Goal: Contribute content: Share content

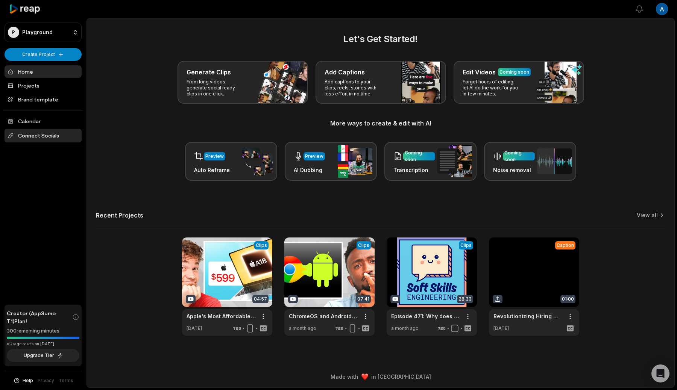
click at [51, 133] on span "Connect Socials" at bounding box center [43, 136] width 77 height 14
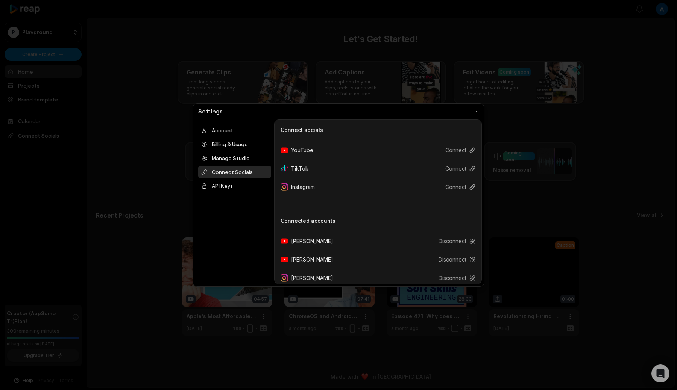
click at [438, 124] on div "Connect Socials Connect socials YouTube Connect TikTok Connect Instagram Connec…" at bounding box center [378, 202] width 208 height 165
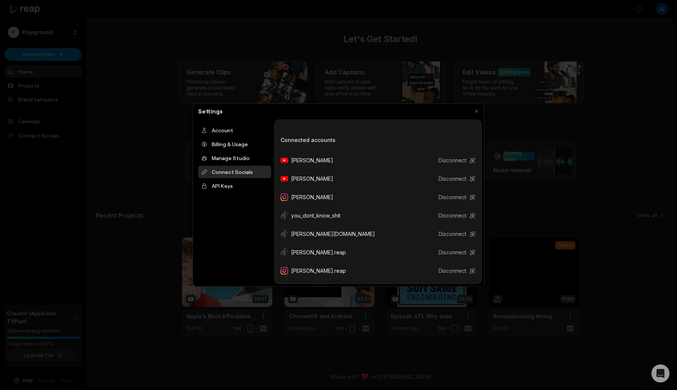
click at [72, 193] on div at bounding box center [338, 195] width 677 height 390
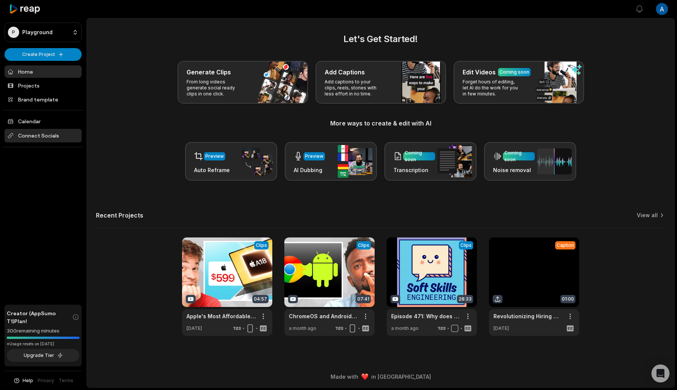
click at [45, 137] on span "Connect Socials" at bounding box center [43, 136] width 77 height 14
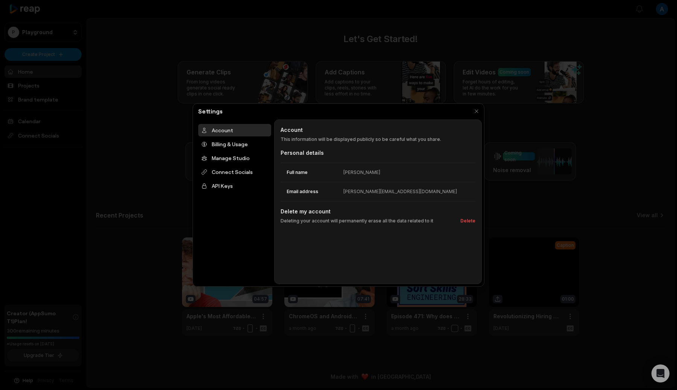
click at [44, 118] on div at bounding box center [338, 195] width 677 height 390
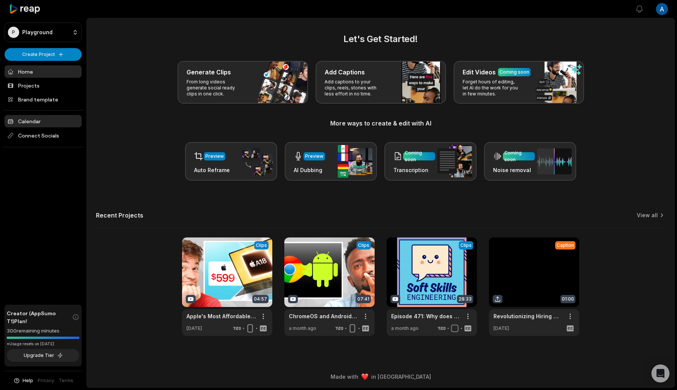
click at [31, 123] on link "Calendar" at bounding box center [43, 121] width 77 height 12
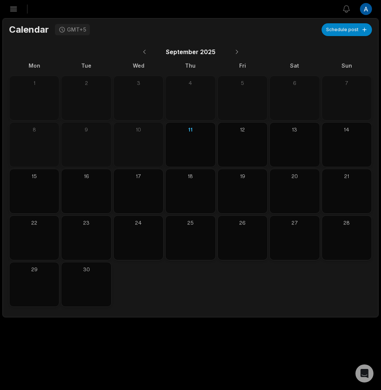
click at [12, 10] on icon "button" at bounding box center [13, 9] width 9 height 9
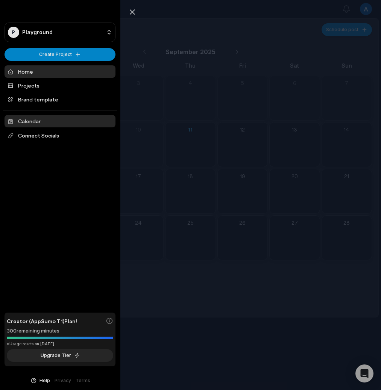
click at [46, 69] on link "Home" at bounding box center [60, 71] width 111 height 12
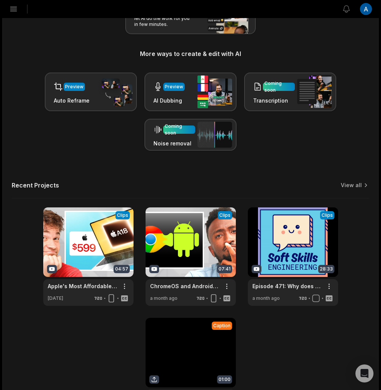
scroll to position [185, 0]
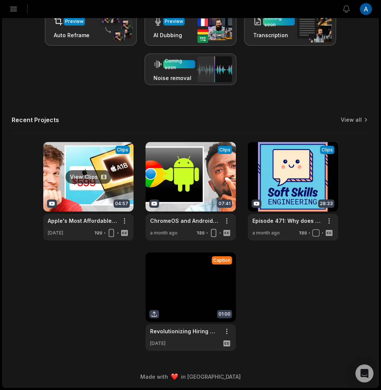
click at [108, 197] on link at bounding box center [88, 191] width 90 height 99
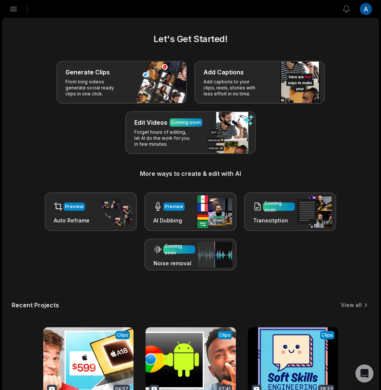
scroll to position [185, 0]
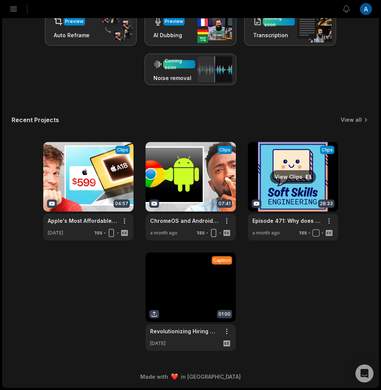
click at [313, 191] on link at bounding box center [293, 191] width 90 height 99
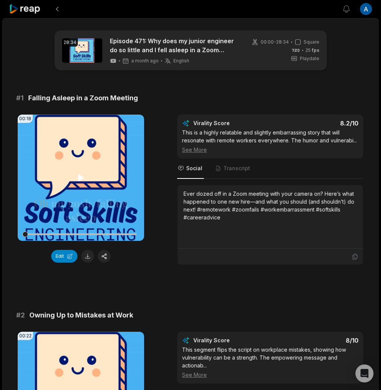
click at [102, 181] on video "Your browser does not support mp4 format." at bounding box center [81, 178] width 126 height 126
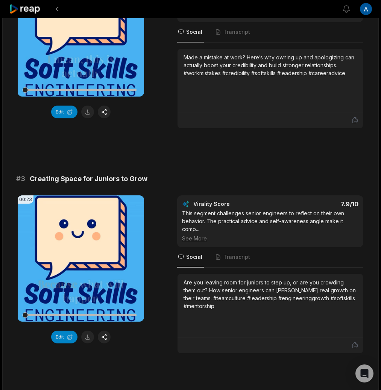
scroll to position [363, 0]
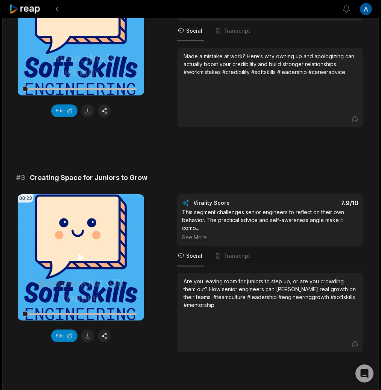
click at [112, 256] on video "Your browser does not support mp4 format." at bounding box center [81, 257] width 126 height 126
click at [106, 336] on button "button" at bounding box center [104, 336] width 13 height 13
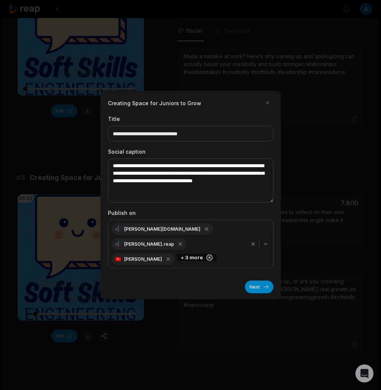
click at [206, 255] on icon "button" at bounding box center [209, 258] width 7 height 7
click at [209, 229] on icon "button" at bounding box center [210, 227] width 3 height 3
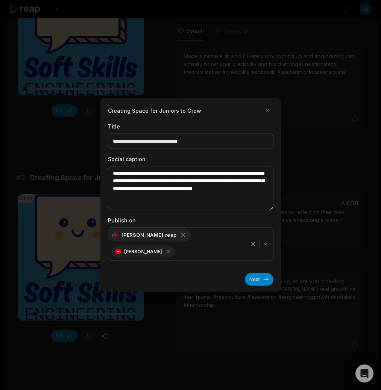
click at [180, 239] on icon "button" at bounding box center [183, 235] width 7 height 7
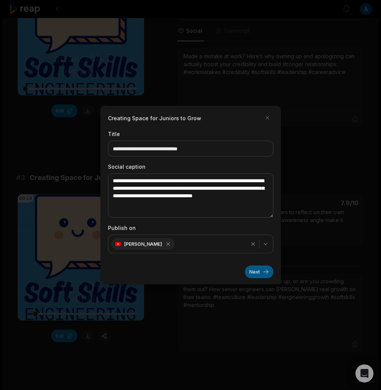
click at [249, 270] on button "Next" at bounding box center [259, 272] width 29 height 13
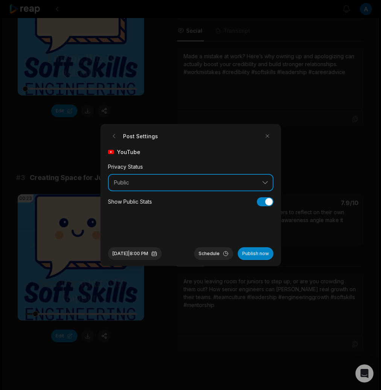
click at [246, 179] on button "Public" at bounding box center [191, 182] width 166 height 17
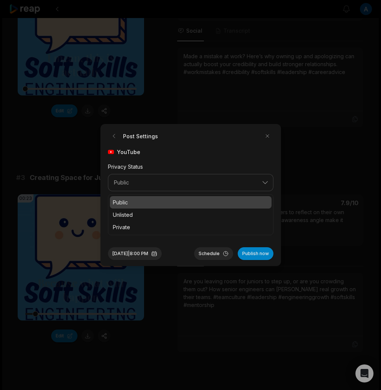
click at [161, 200] on p "Public" at bounding box center [191, 203] width 156 height 8
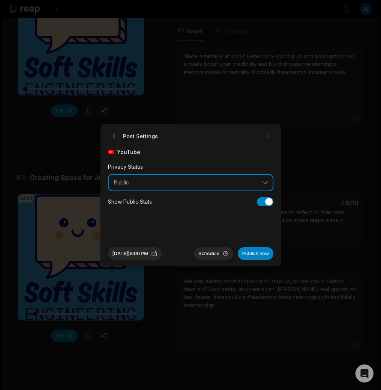
click at [245, 177] on button "Public" at bounding box center [191, 182] width 166 height 17
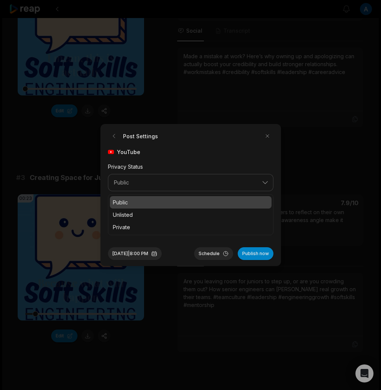
click at [150, 204] on p "Public" at bounding box center [191, 203] width 156 height 8
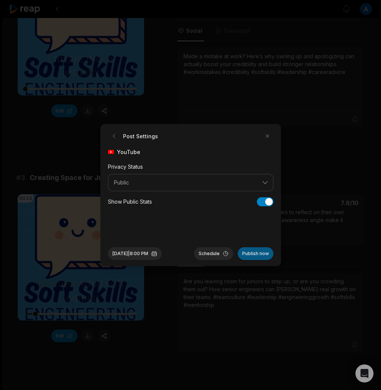
click at [254, 252] on button "Publish now" at bounding box center [256, 254] width 36 height 13
click at [254, 252] on div "Schedule Publish now" at bounding box center [233, 254] width 79 height 13
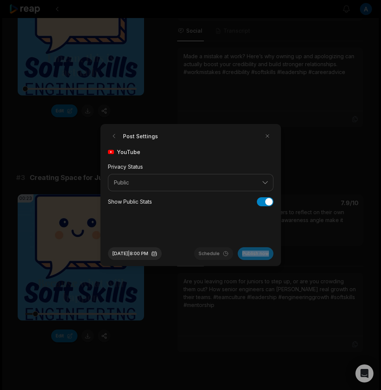
click at [254, 252] on div "Schedule Publish now" at bounding box center [233, 254] width 79 height 13
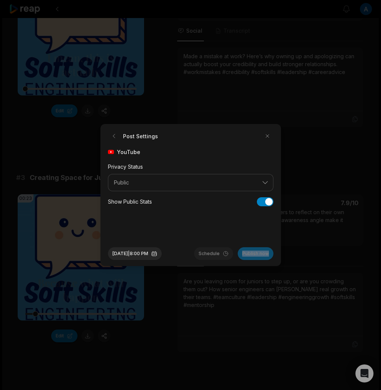
click at [254, 252] on div "Schedule Publish now" at bounding box center [233, 254] width 79 height 13
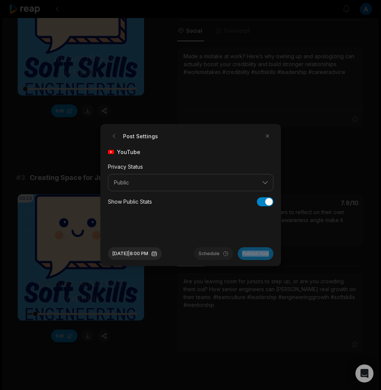
click at [254, 252] on div "Schedule Publish now" at bounding box center [233, 254] width 79 height 13
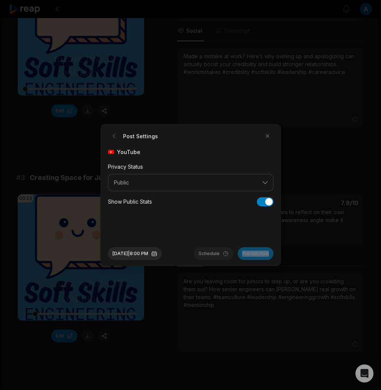
click at [254, 252] on div "Schedule Publish now" at bounding box center [233, 254] width 79 height 13
click at [254, 252] on button "Publish now" at bounding box center [256, 254] width 36 height 13
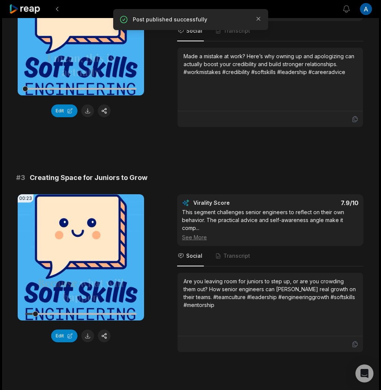
click at [254, 252] on nav "Social Transcript" at bounding box center [270, 256] width 186 height 20
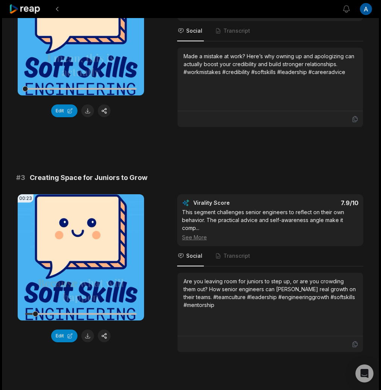
click at [21, 12] on icon at bounding box center [25, 9] width 32 height 10
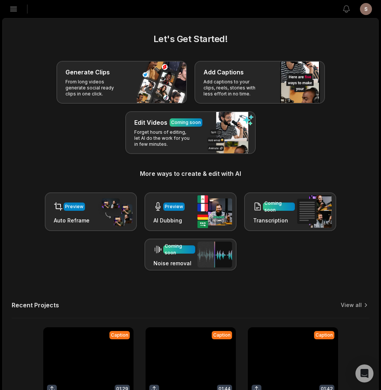
click at [18, 11] on button "Open sidebar" at bounding box center [13, 9] width 17 height 17
